Goal: Find specific page/section: Find specific page/section

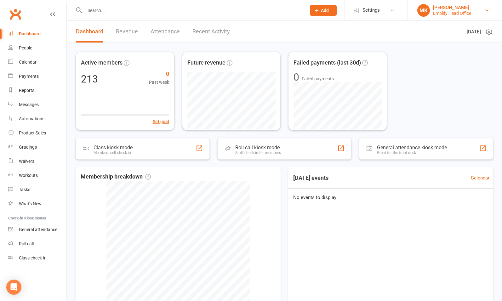
click at [443, 12] on div "Emplify Head Office" at bounding box center [452, 13] width 38 height 6
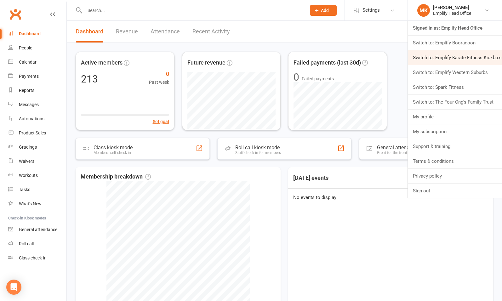
click at [446, 60] on link "Switch to: Emplify Karate Fitness Kickboxing" at bounding box center [455, 57] width 94 height 14
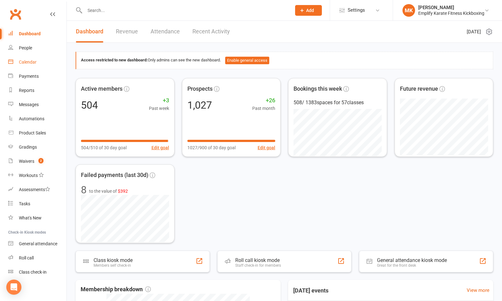
click at [26, 64] on div "Calendar" at bounding box center [28, 62] width 18 height 5
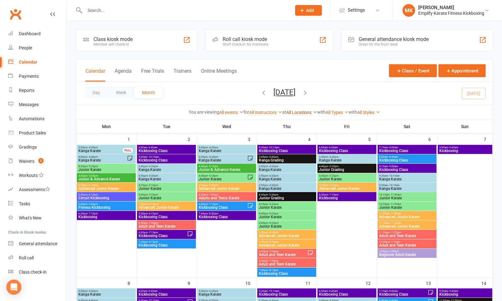
click at [299, 111] on link "All Locations" at bounding box center [301, 112] width 31 height 5
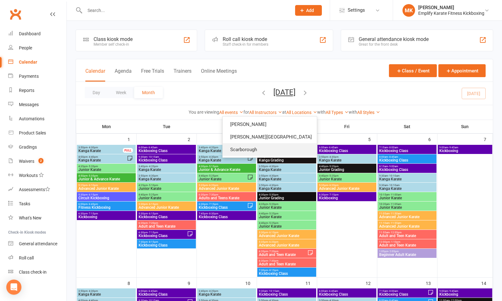
click at [276, 153] on link "Scarborough" at bounding box center [270, 149] width 94 height 13
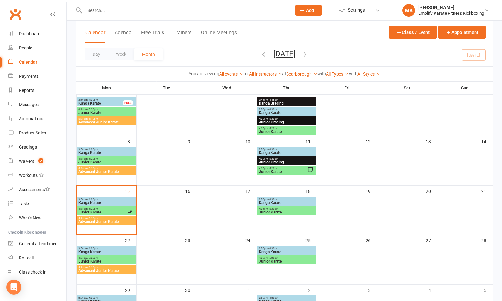
scroll to position [48, 0]
click at [103, 201] on span "Kanga Karate" at bounding box center [106, 203] width 56 height 4
click at [104, 210] on span "Junior Karate" at bounding box center [102, 212] width 49 height 4
click at [104, 222] on span "Advanced Junior Karate" at bounding box center [106, 222] width 56 height 4
click at [105, 148] on span "3:50pm - 4:30pm" at bounding box center [106, 149] width 56 height 3
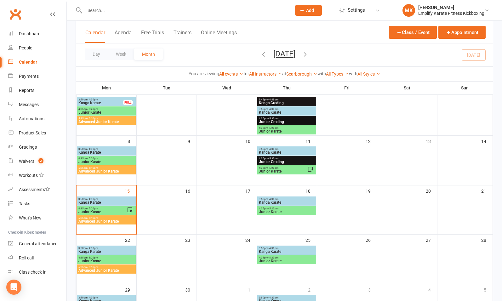
click at [102, 160] on span "Junior Karate" at bounding box center [106, 162] width 56 height 4
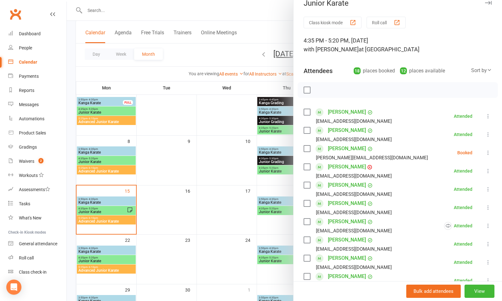
scroll to position [0, 0]
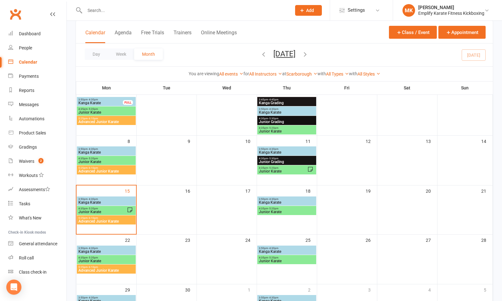
click at [107, 151] on span "Kanga Karate" at bounding box center [106, 153] width 56 height 4
click at [103, 170] on span "Advanced Junior Karate" at bounding box center [106, 171] width 56 height 4
click at [105, 103] on span "Kanga Karate" at bounding box center [100, 103] width 45 height 4
click at [106, 111] on span "Junior Karate" at bounding box center [106, 113] width 56 height 4
click at [115, 121] on span "Advanced Junior Karate" at bounding box center [106, 122] width 56 height 4
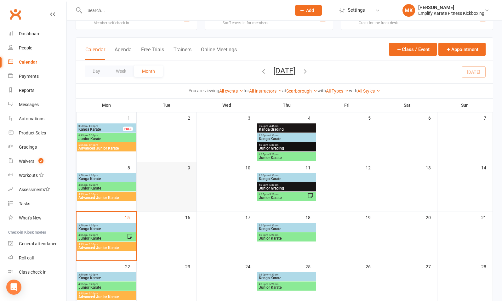
scroll to position [20, 0]
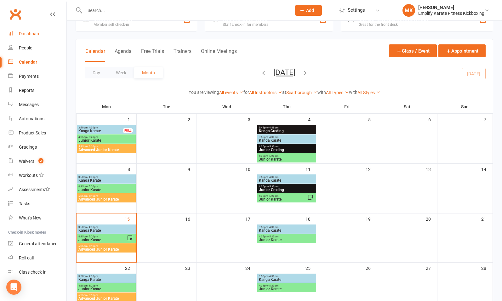
click at [37, 33] on div "Dashboard" at bounding box center [30, 33] width 22 height 5
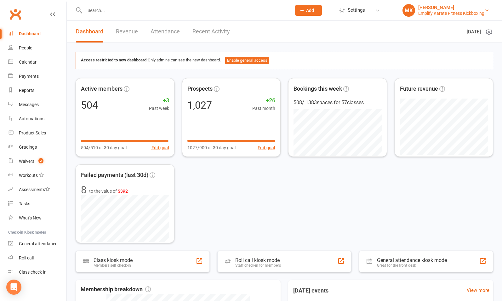
click at [429, 13] on div "Emplify Karate Fitness Kickboxing" at bounding box center [451, 13] width 66 height 6
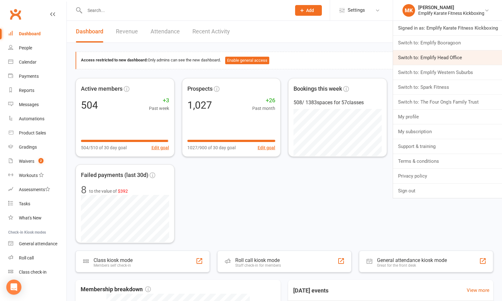
click at [443, 59] on link "Switch to: Emplify Head Office" at bounding box center [447, 57] width 109 height 14
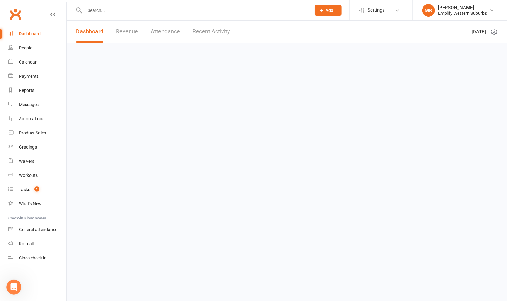
scroll to position [1, 0]
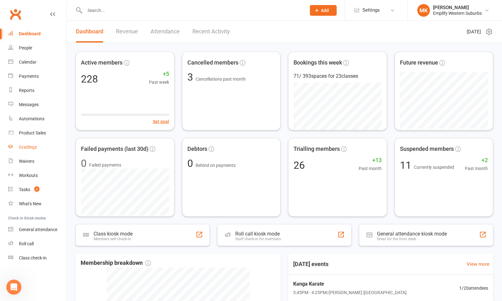
click at [31, 147] on div "Gradings" at bounding box center [28, 147] width 18 height 5
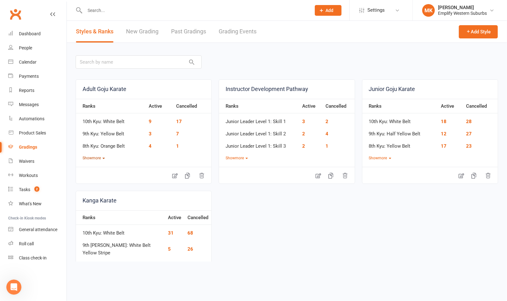
click at [93, 159] on button "Show more" at bounding box center [94, 158] width 22 height 6
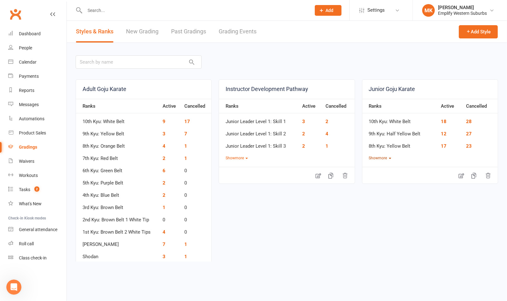
click at [381, 159] on button "Show more" at bounding box center [380, 158] width 22 height 6
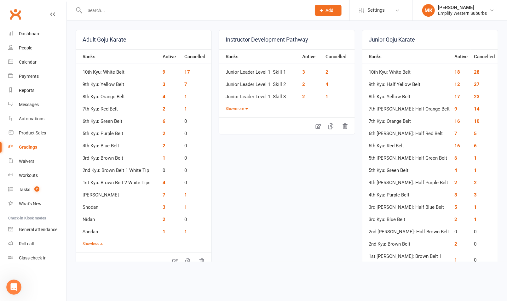
scroll to position [48, 0]
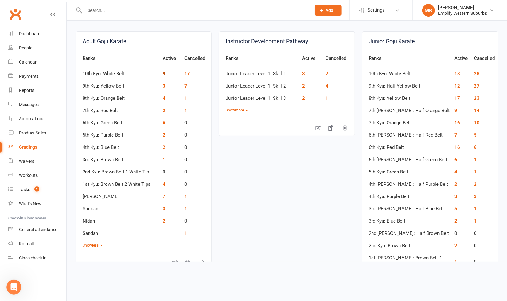
click at [163, 72] on link "9" at bounding box center [164, 74] width 3 height 6
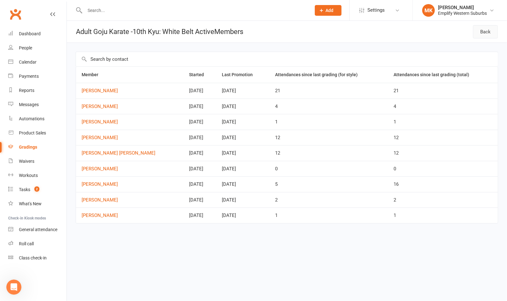
click at [489, 30] on link "Back" at bounding box center [485, 31] width 25 height 13
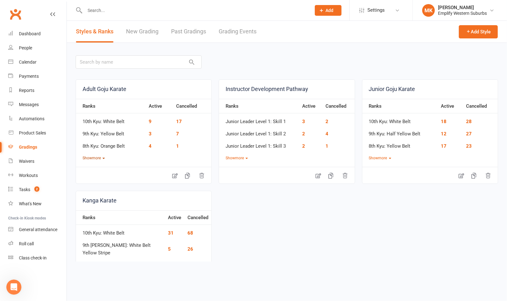
click at [96, 156] on button "Show more" at bounding box center [94, 158] width 22 height 6
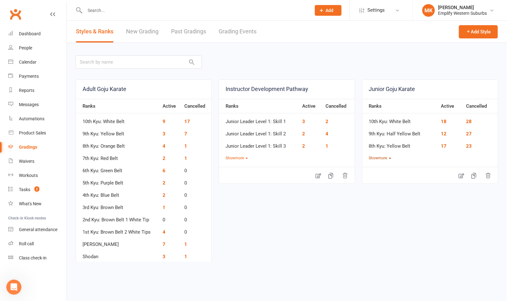
click at [376, 156] on button "Show more" at bounding box center [380, 158] width 22 height 6
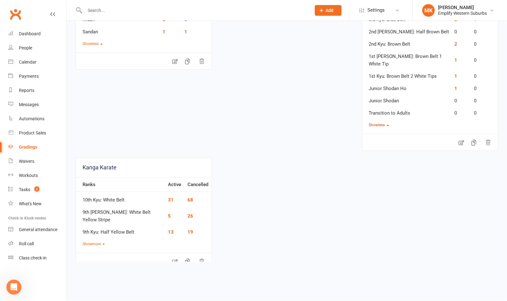
scroll to position [250, 0]
click at [94, 241] on button "Show more" at bounding box center [94, 244] width 22 height 6
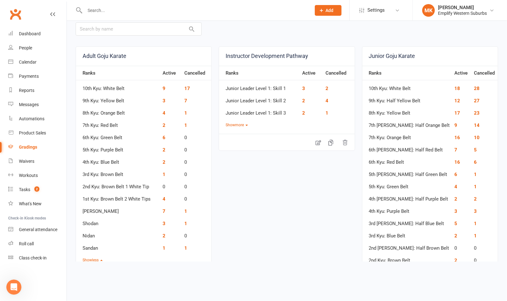
scroll to position [0, 0]
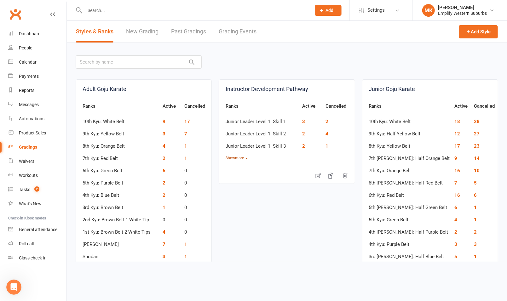
click at [234, 158] on button "Show more" at bounding box center [237, 158] width 22 height 6
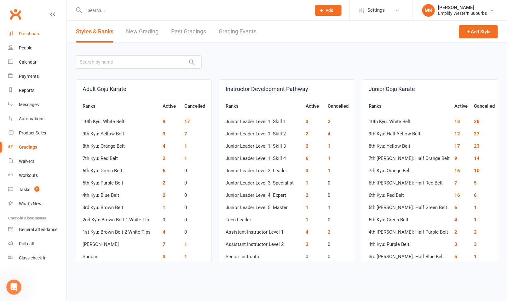
click at [26, 33] on div "Dashboard" at bounding box center [30, 33] width 22 height 5
